Goal: Navigation & Orientation: Find specific page/section

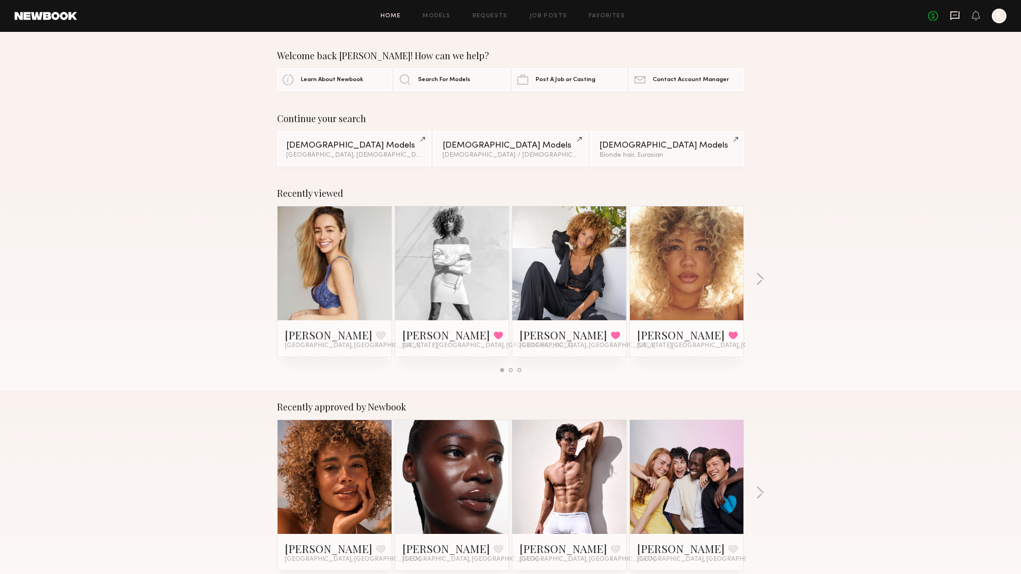
click at [950, 13] on icon at bounding box center [955, 15] width 10 height 10
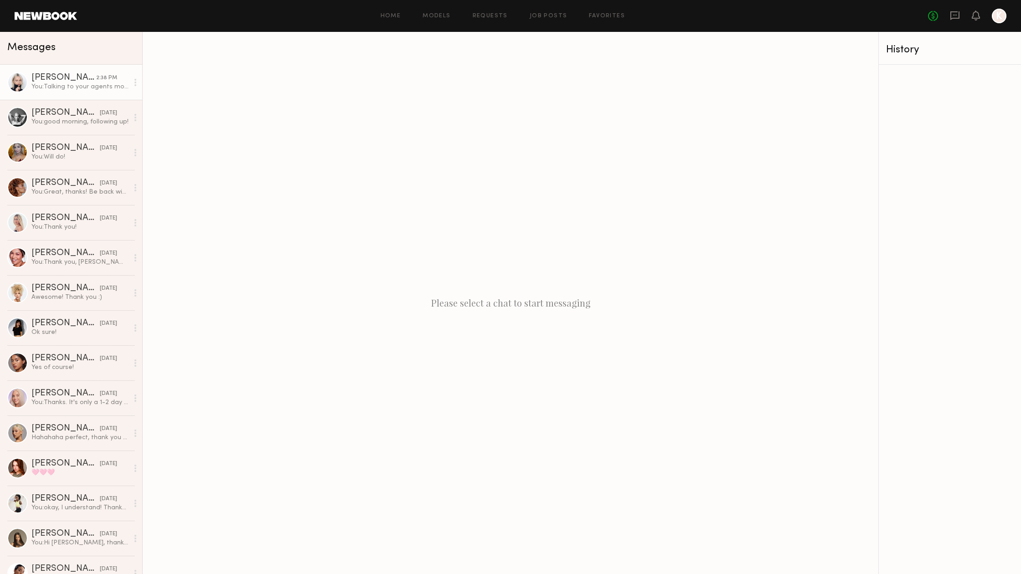
click at [38, 87] on div "You: Talking to your agents moving forward!" at bounding box center [79, 86] width 97 height 9
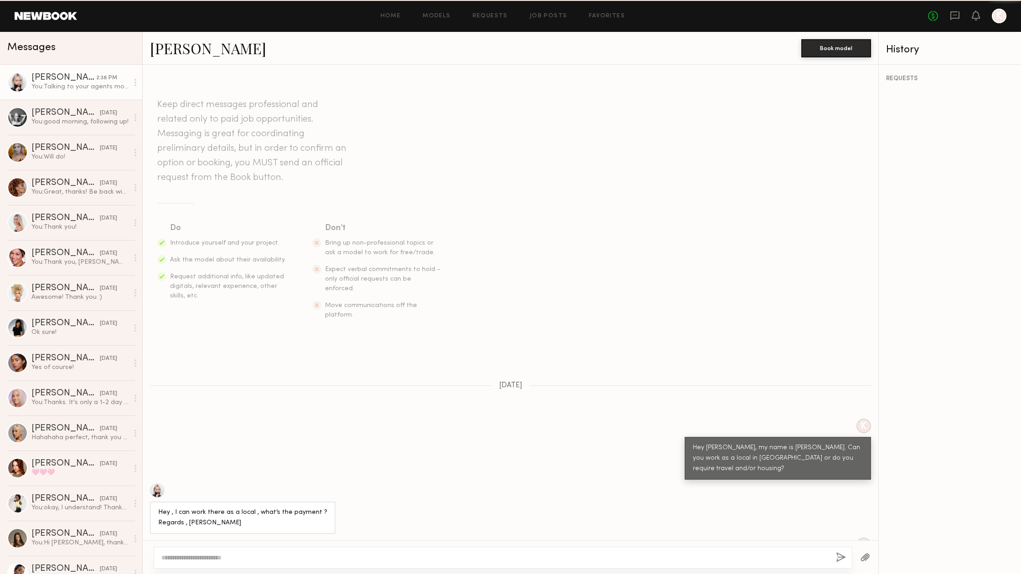
scroll to position [362, 0]
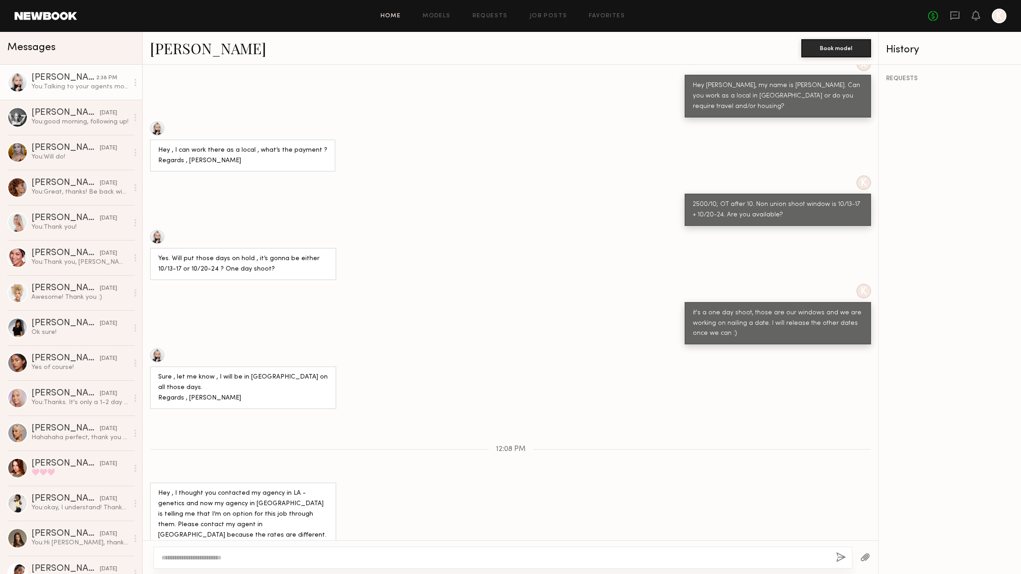
click at [396, 17] on link "Home" at bounding box center [391, 16] width 21 height 6
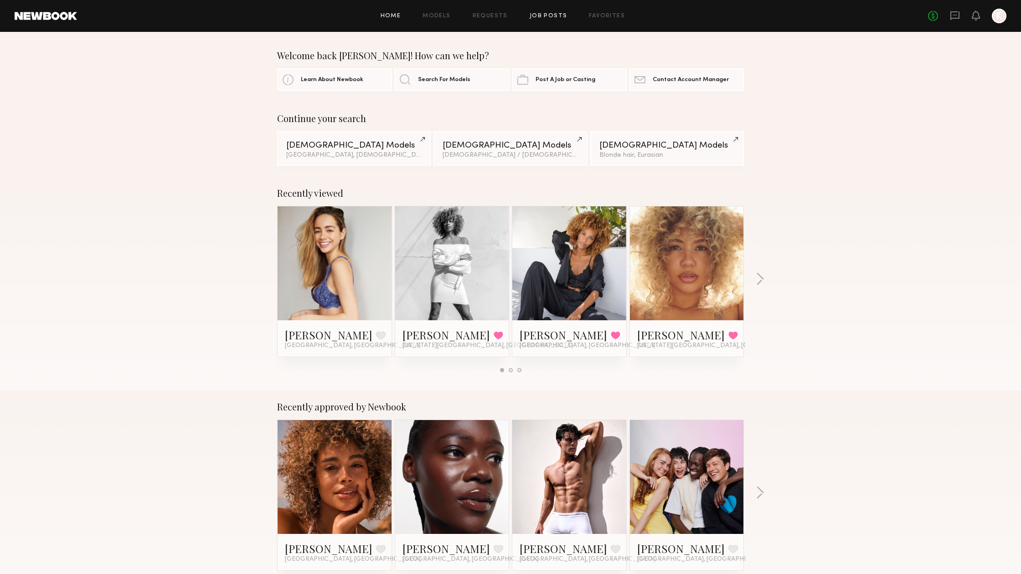
click at [559, 14] on link "Job Posts" at bounding box center [549, 16] width 38 height 6
